Goal: Task Accomplishment & Management: Manage account settings

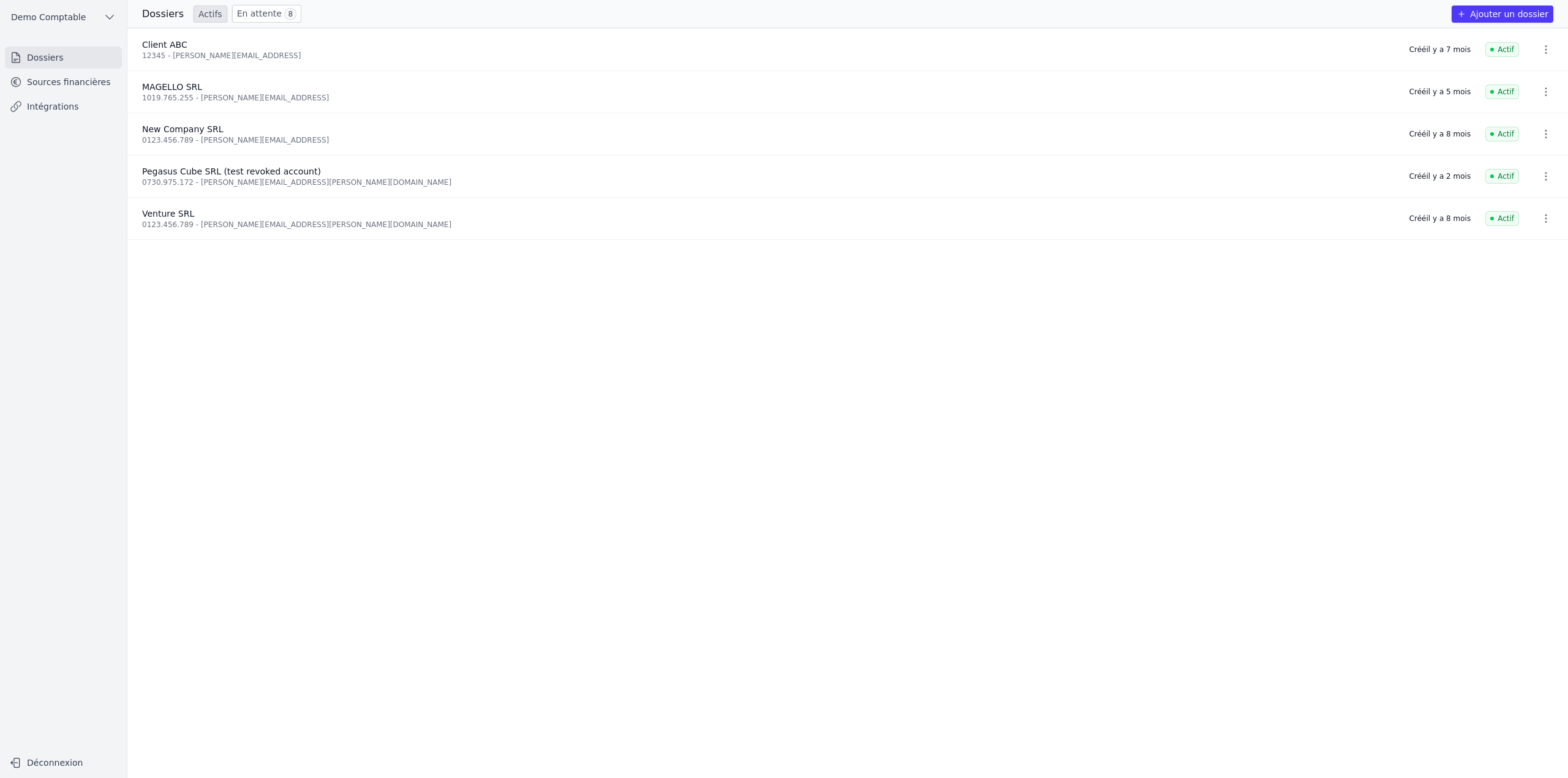
click at [91, 84] on link "Sources financières" at bounding box center [63, 81] width 117 height 22
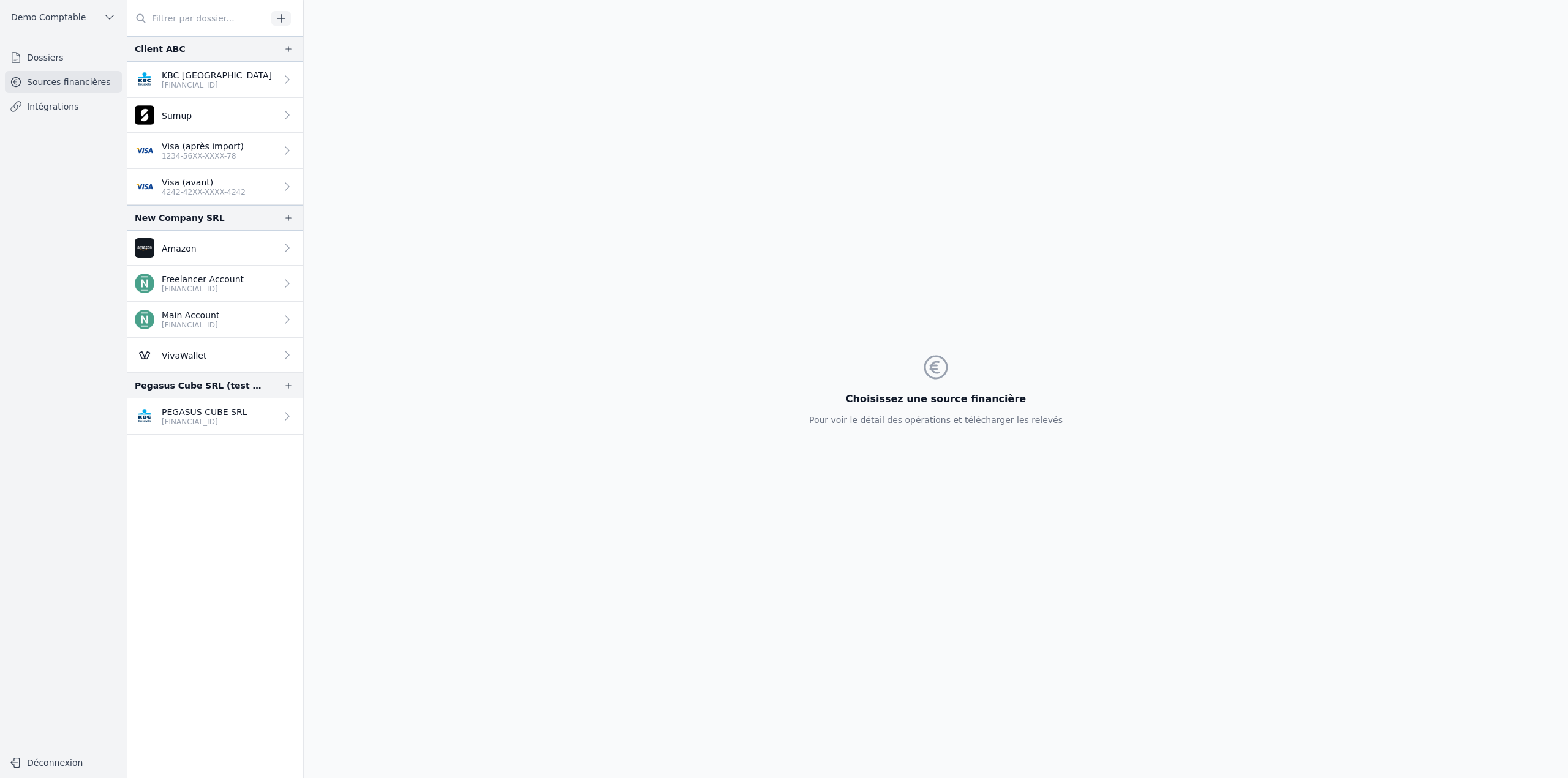
click at [205, 157] on p "1234-56XX-XXXX-78" at bounding box center [203, 156] width 82 height 10
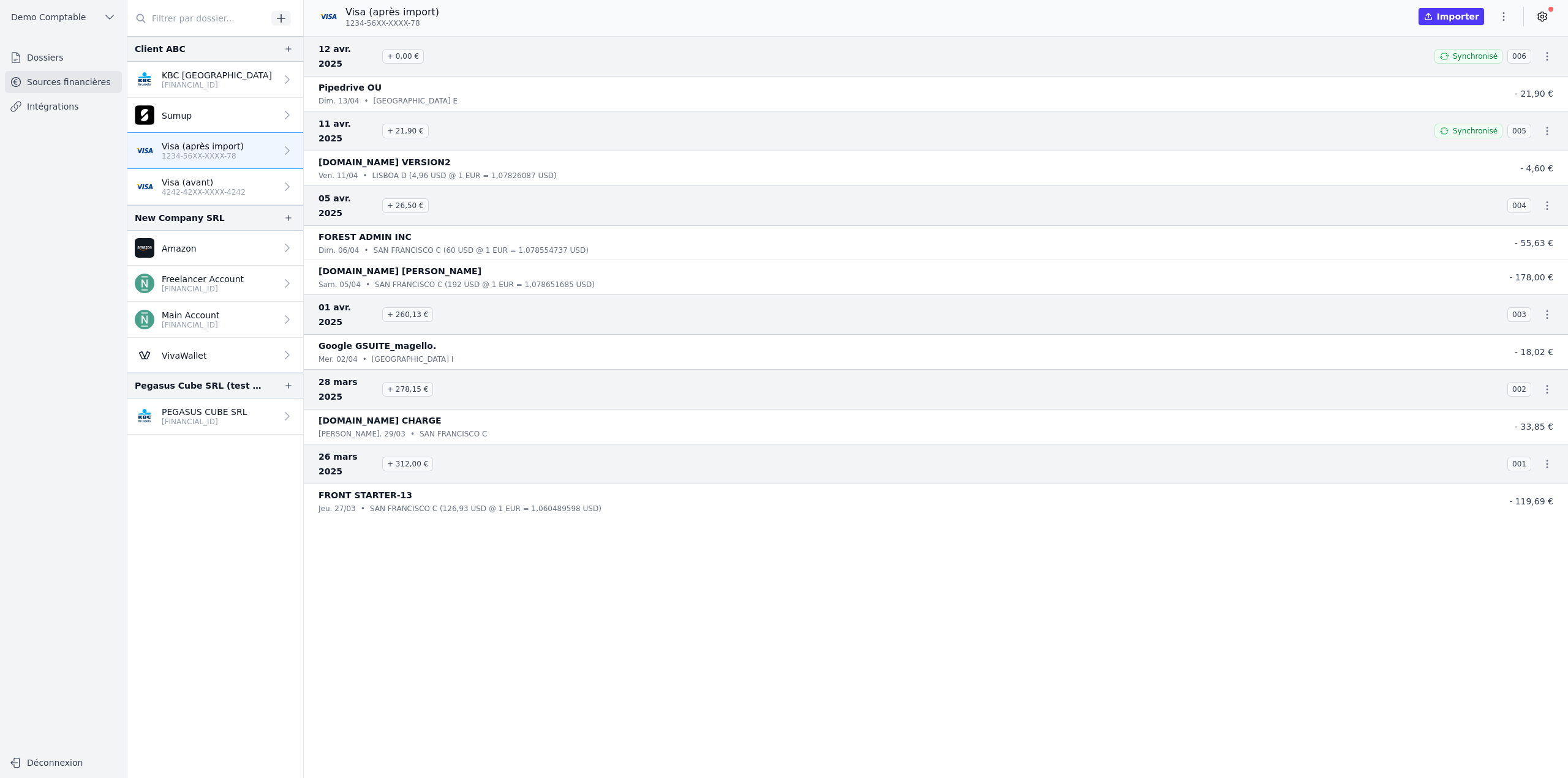
click at [1549, 22] on link at bounding box center [1541, 16] width 22 height 19
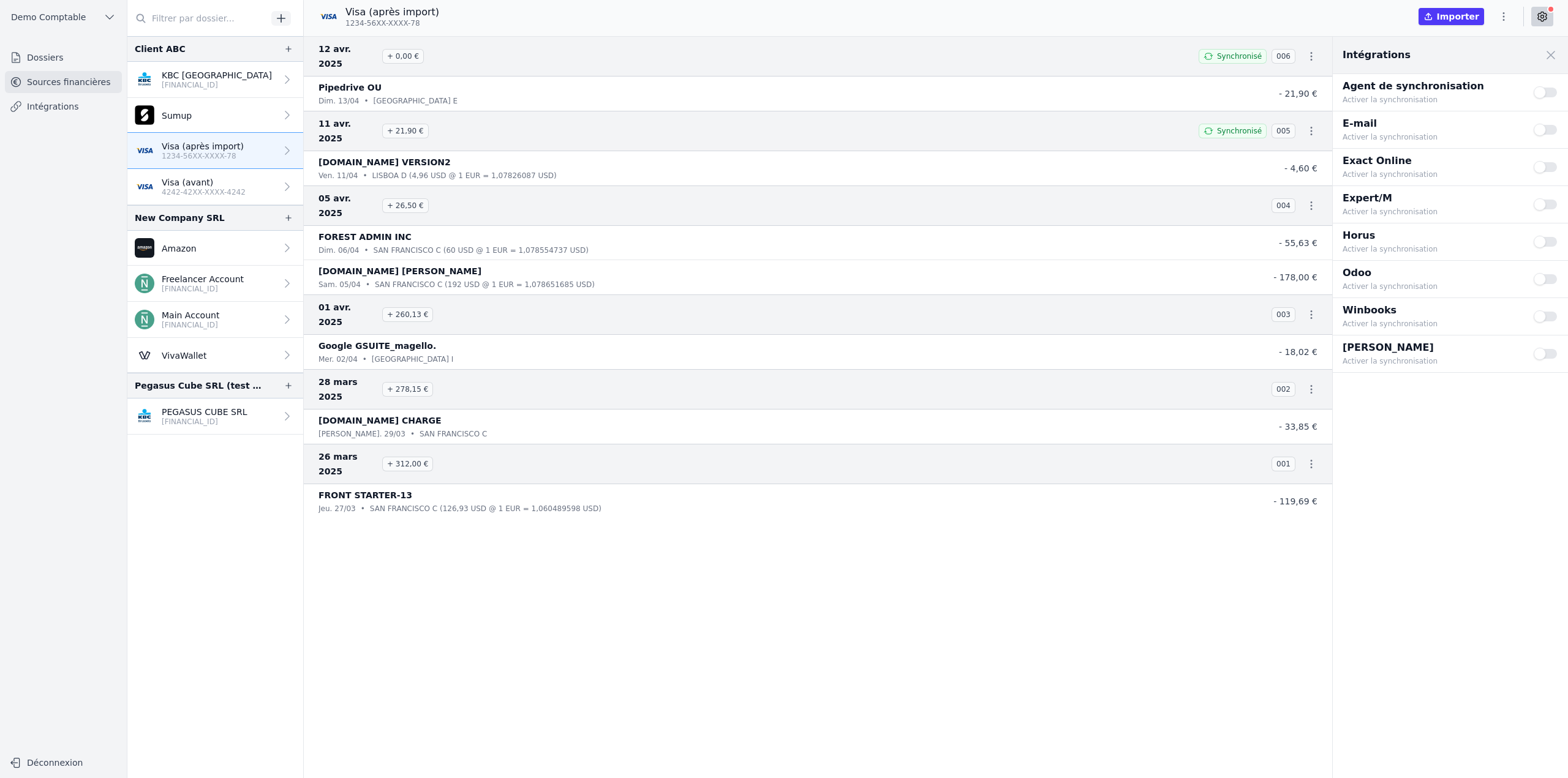
click at [1567, 166] on div "Exact Online Activer la synchronisation Use setting" at bounding box center [1450, 167] width 235 height 37
click at [1548, 166] on button "Use setting" at bounding box center [1545, 166] width 24 height 12
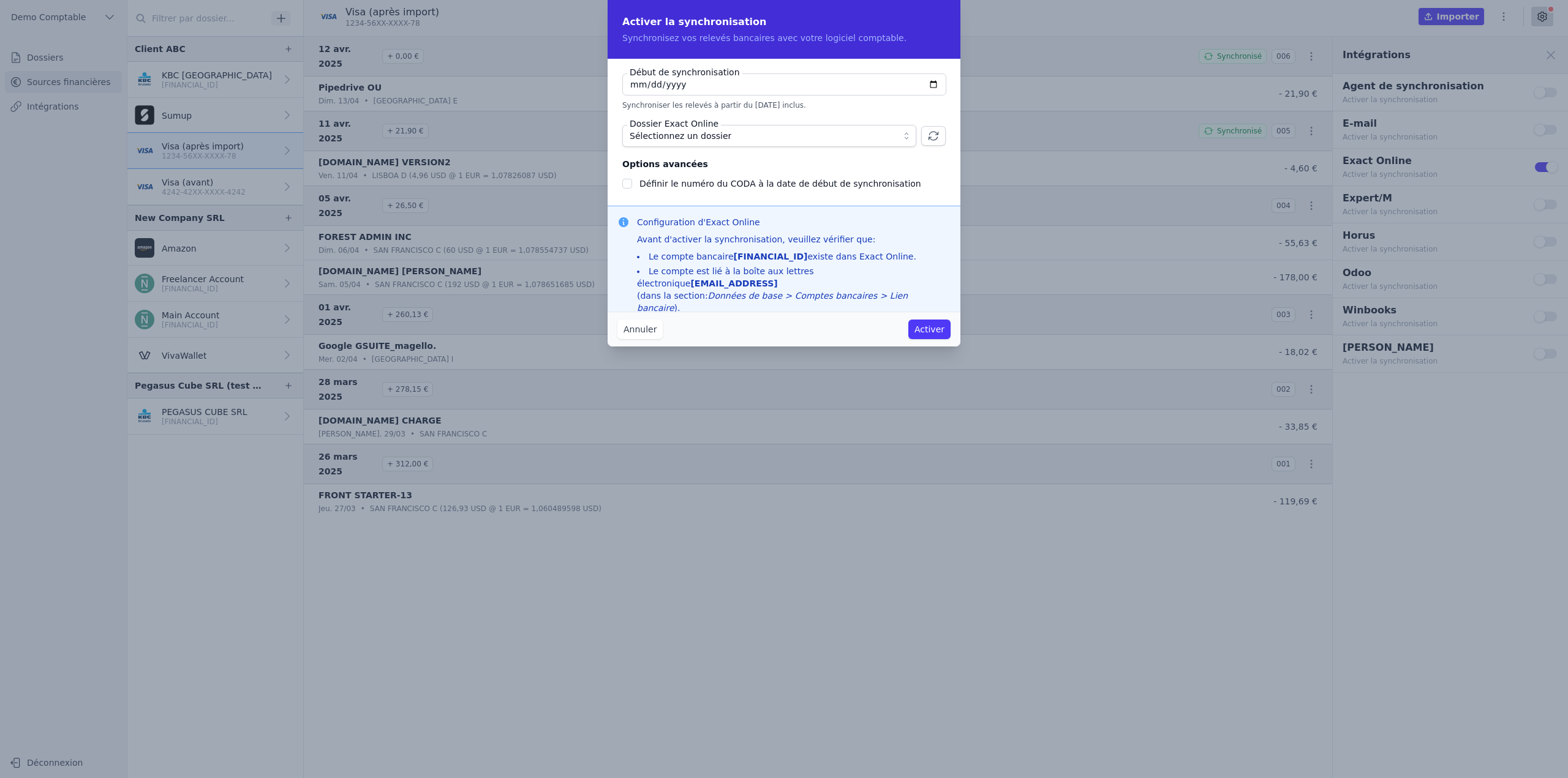
click at [783, 132] on span "Sélectionnez un dossier" at bounding box center [760, 136] width 262 height 14
click at [783, 132] on div "Sélectionnez un dossier" at bounding box center [764, 136] width 264 height 12
checkbox input "false"
click at [935, 134] on icon "button" at bounding box center [933, 136] width 12 height 12
click at [812, 130] on span "Sélectionnez un dossier" at bounding box center [760, 136] width 262 height 14
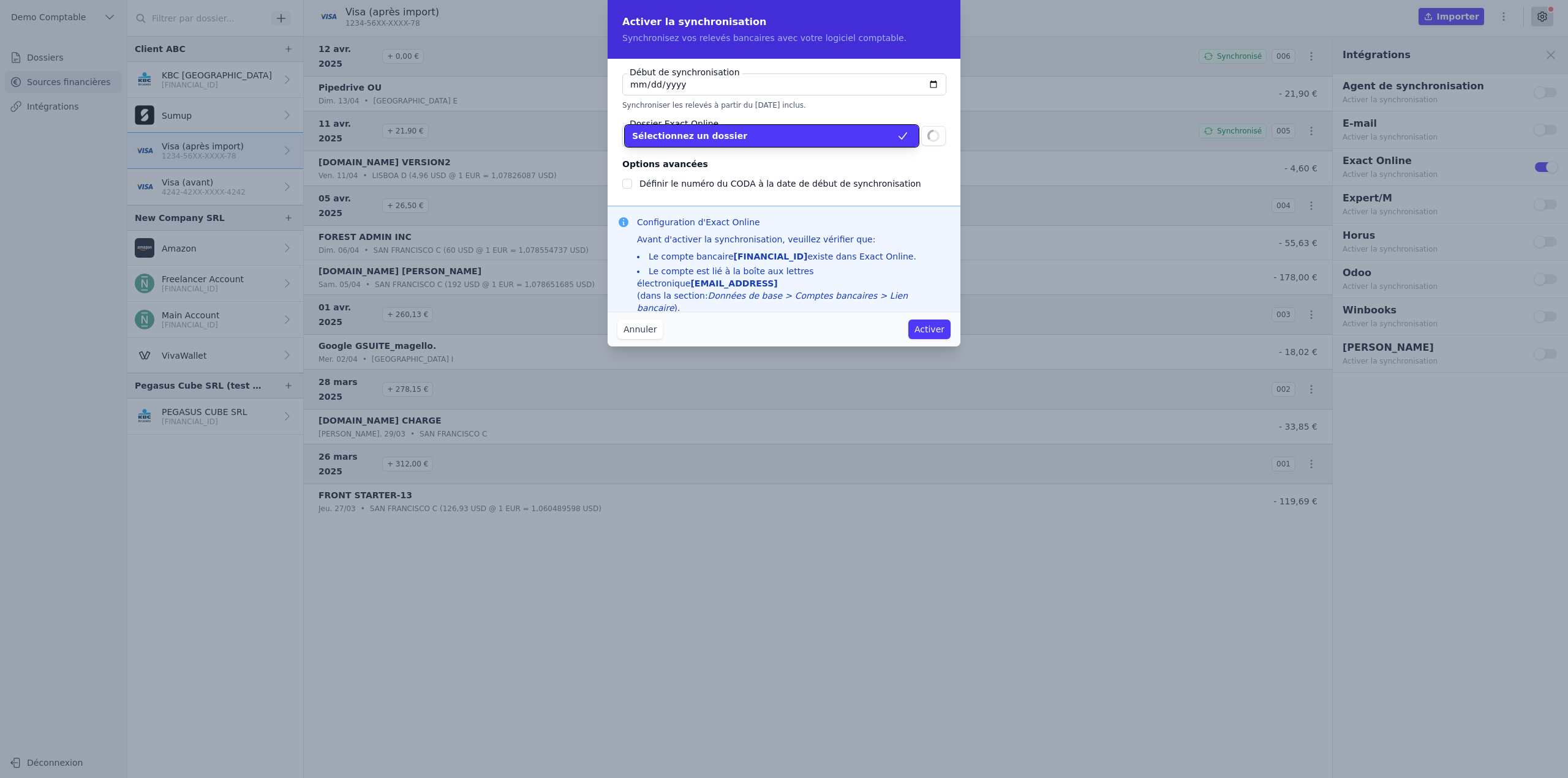
click at [810, 133] on div "Sélectionnez un dossier" at bounding box center [764, 136] width 264 height 12
click at [644, 338] on button "Annuler" at bounding box center [640, 330] width 45 height 19
